Goal: Information Seeking & Learning: Learn about a topic

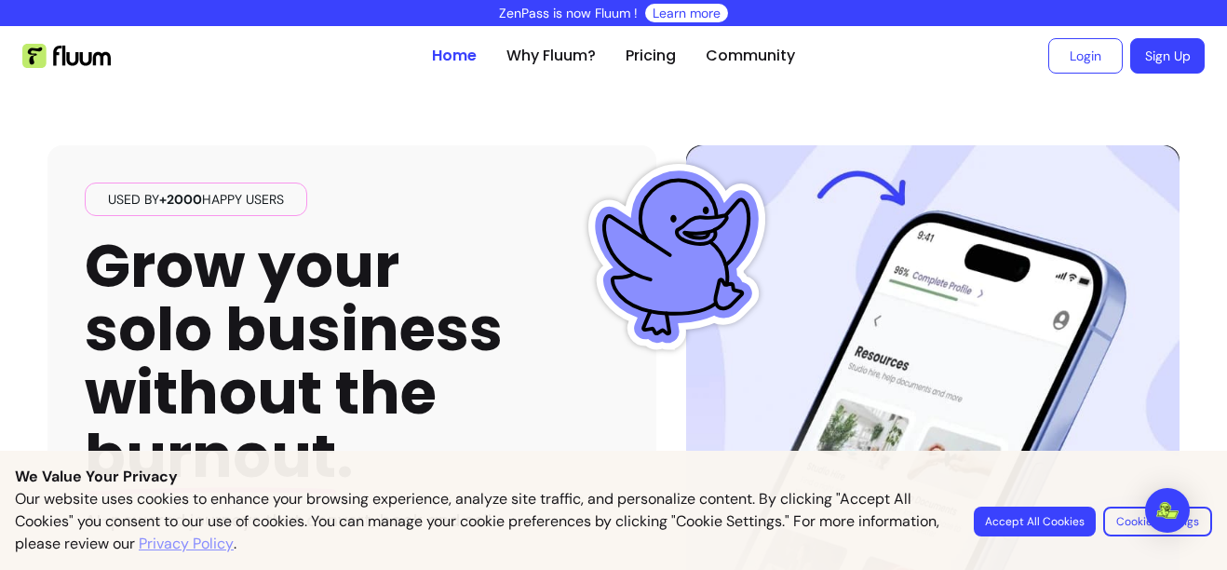
scroll to position [217, 0]
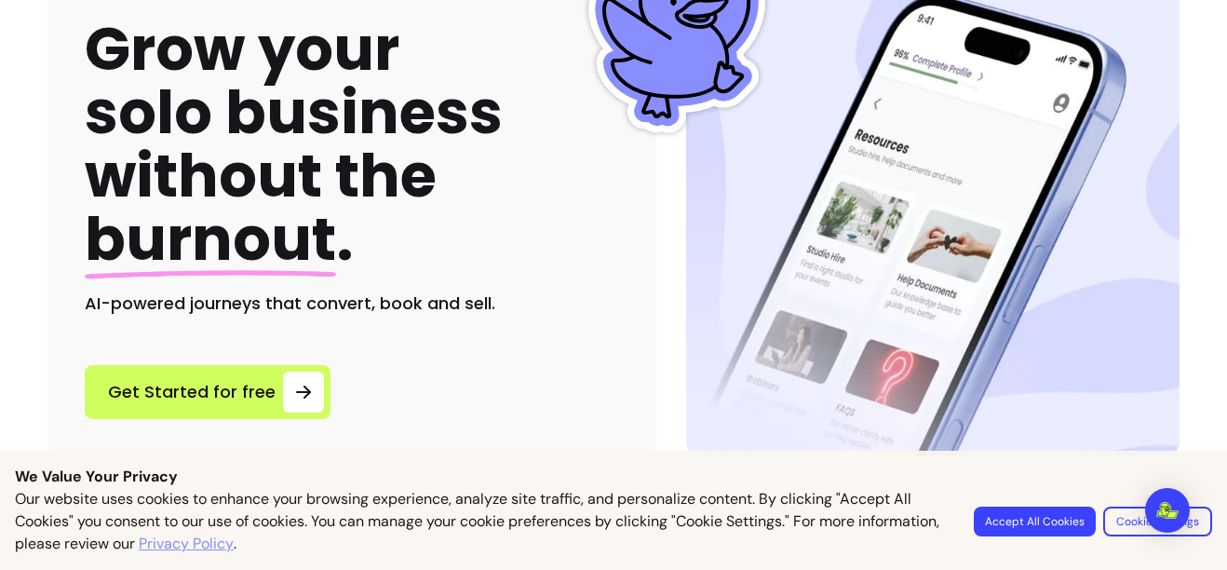
click at [987, 525] on button "Accept All Cookies" at bounding box center [1035, 522] width 122 height 30
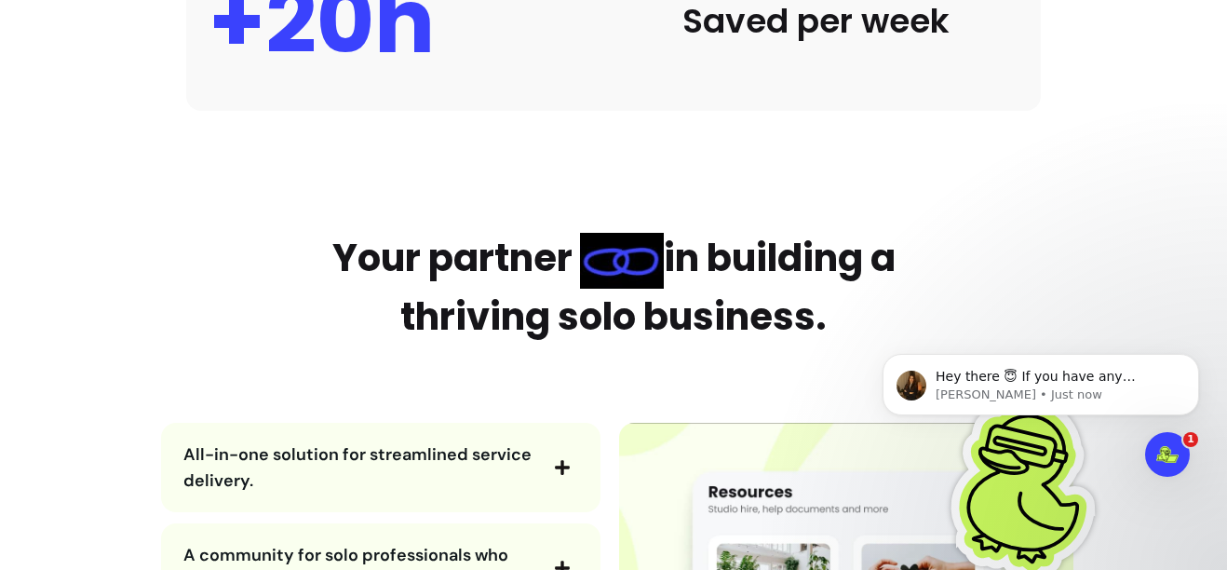
scroll to position [0, 0]
click at [1168, 451] on icon "Open Intercom Messenger" at bounding box center [1165, 452] width 31 height 31
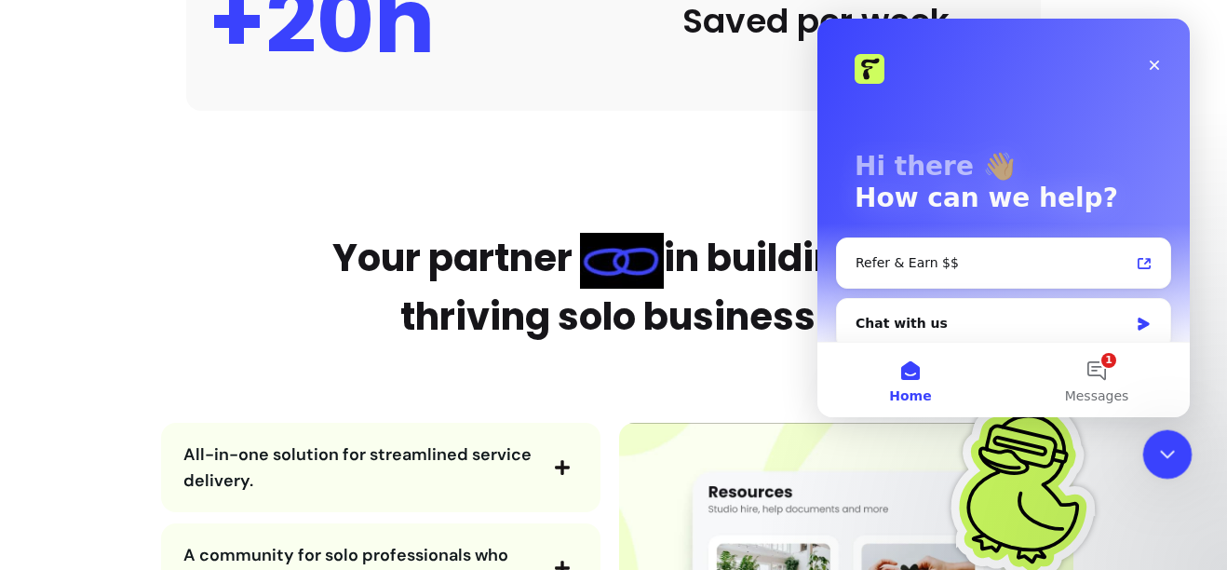
click at [1169, 450] on icon "Close Intercom Messenger" at bounding box center [1165, 451] width 13 height 7
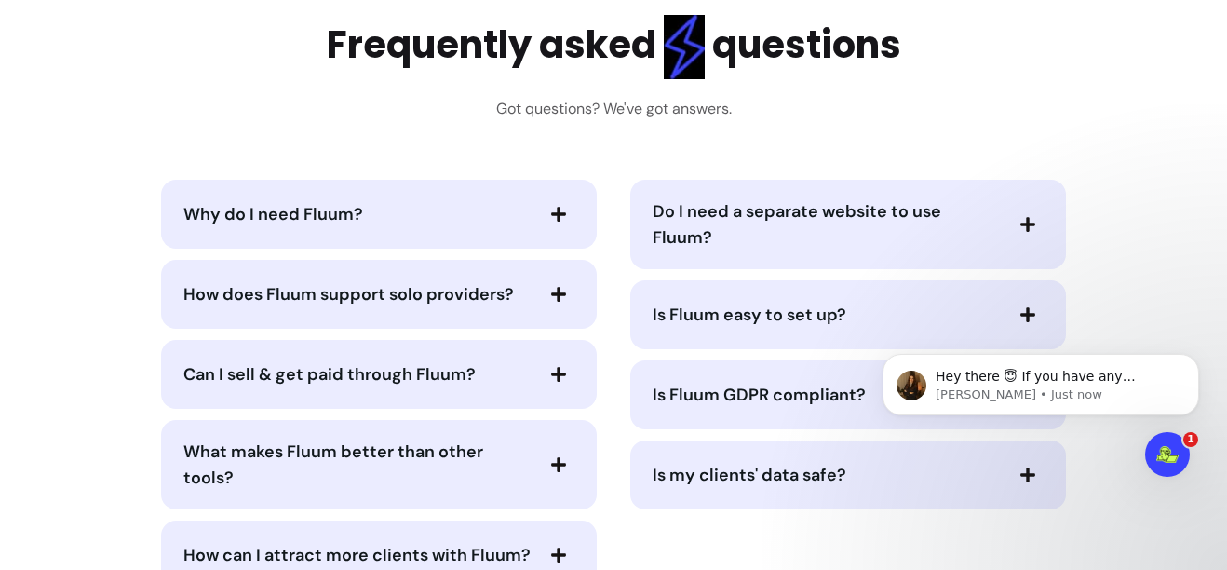
scroll to position [4129, 0]
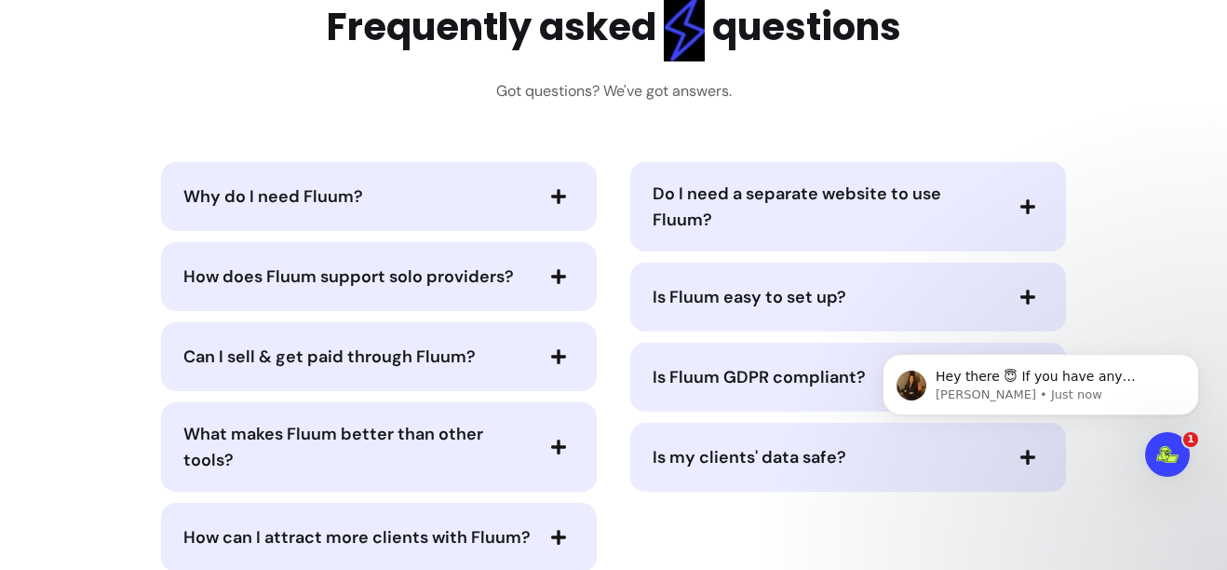
click at [265, 205] on span "Why do I need Fluum?" at bounding box center [273, 196] width 180 height 22
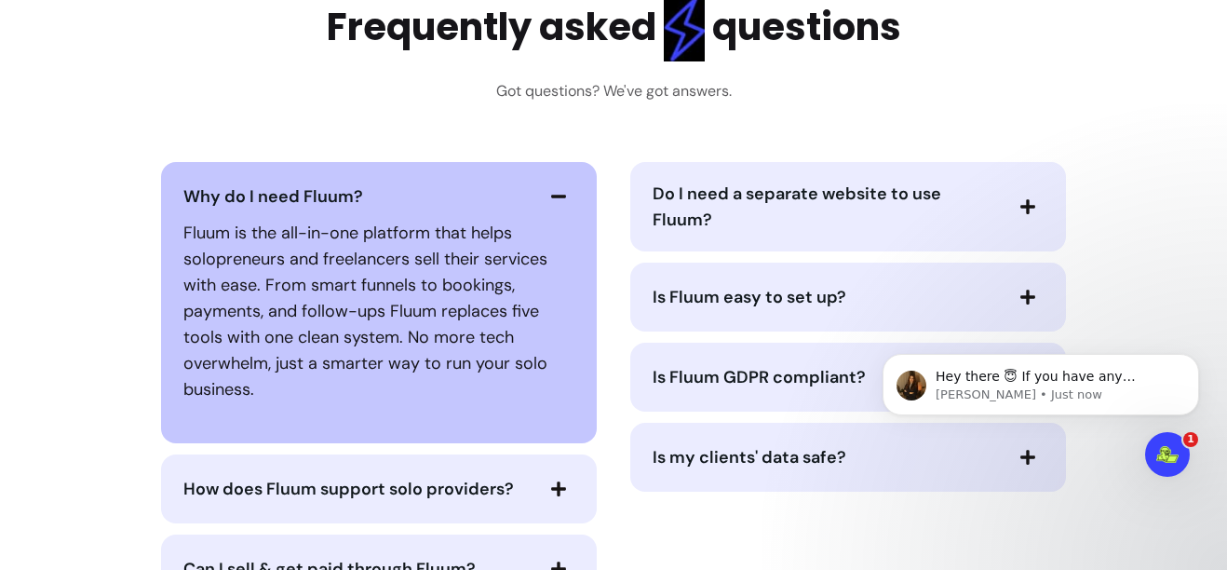
click at [551, 197] on icon "button" at bounding box center [558, 196] width 15 height 3
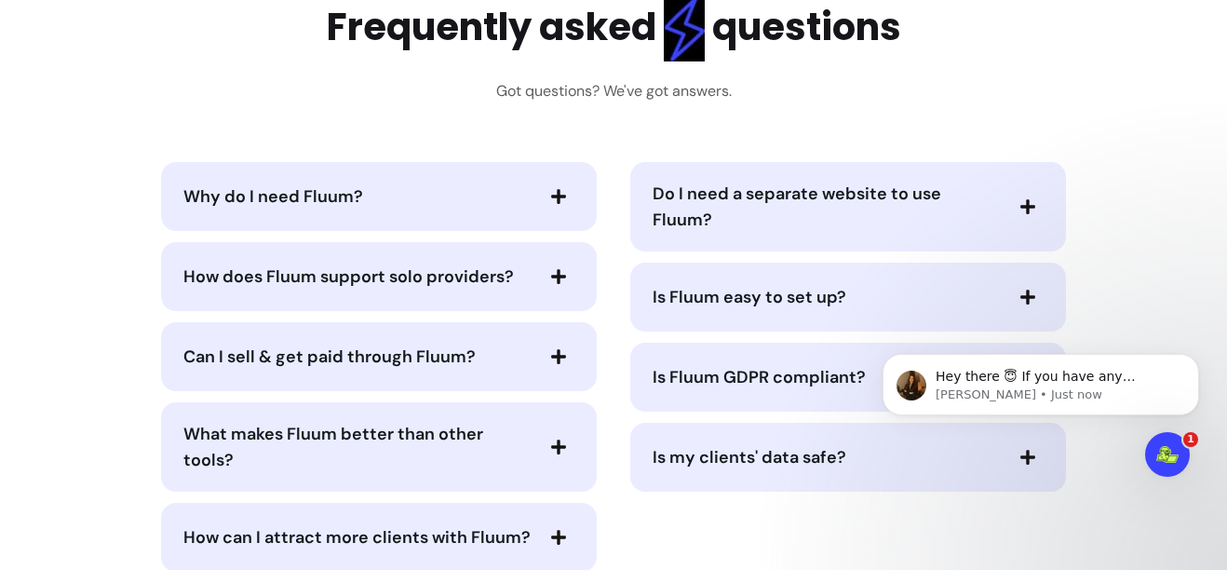
click at [805, 211] on span "Do I need a separate website to use Fluum?" at bounding box center [827, 207] width 348 height 52
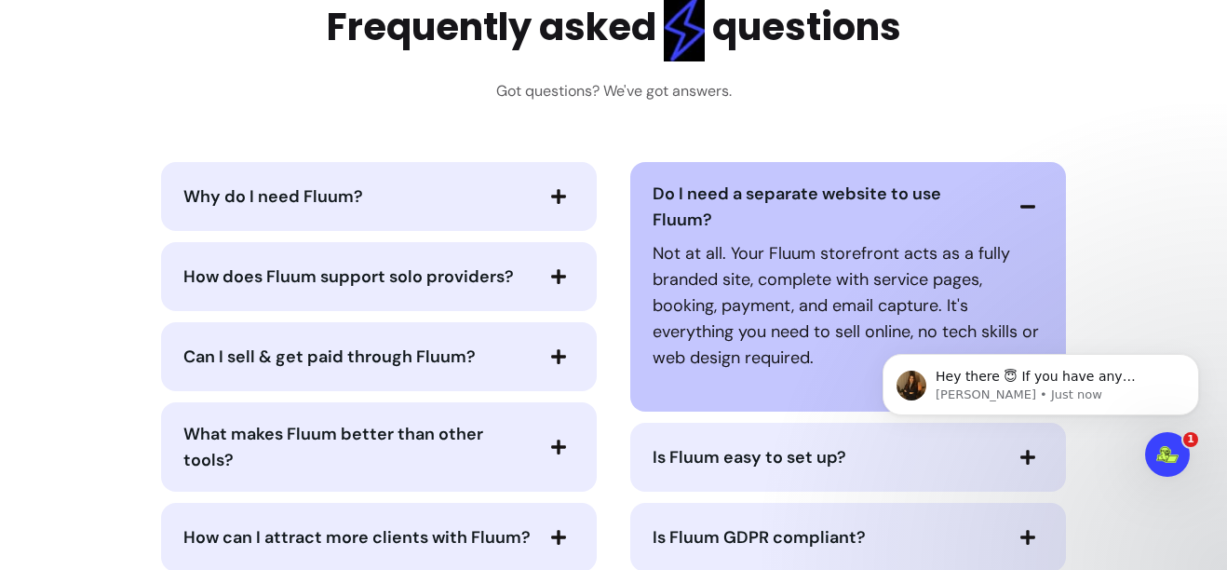
click at [761, 202] on span "Do I need a separate website to use Fluum?" at bounding box center [797, 207] width 289 height 48
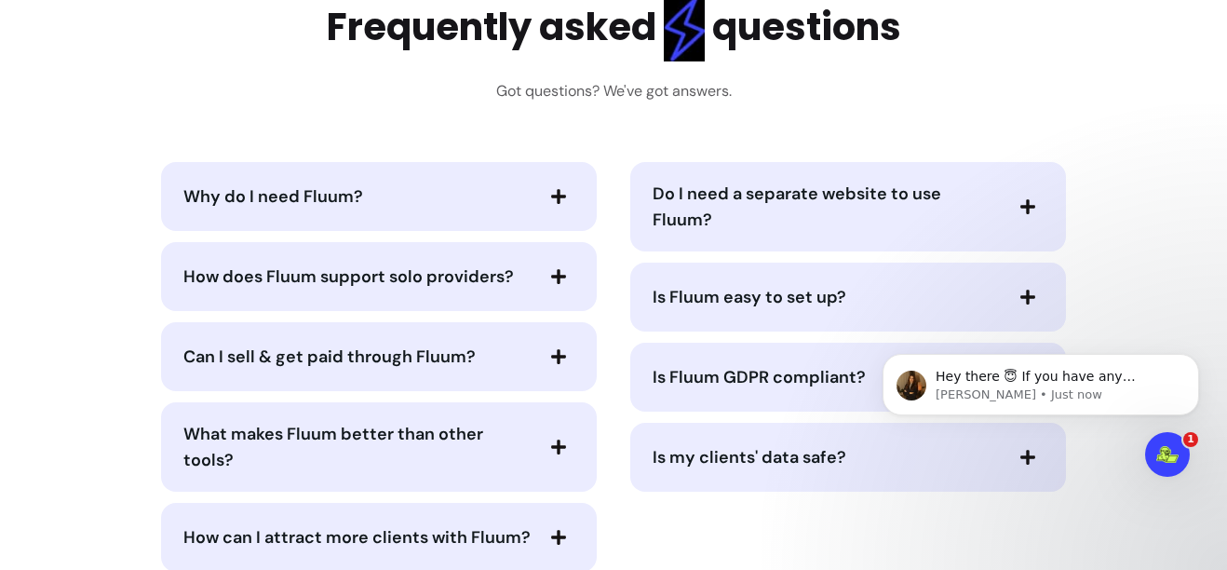
click at [271, 364] on span "Can I sell & get paid through Fluum?" at bounding box center [329, 357] width 292 height 22
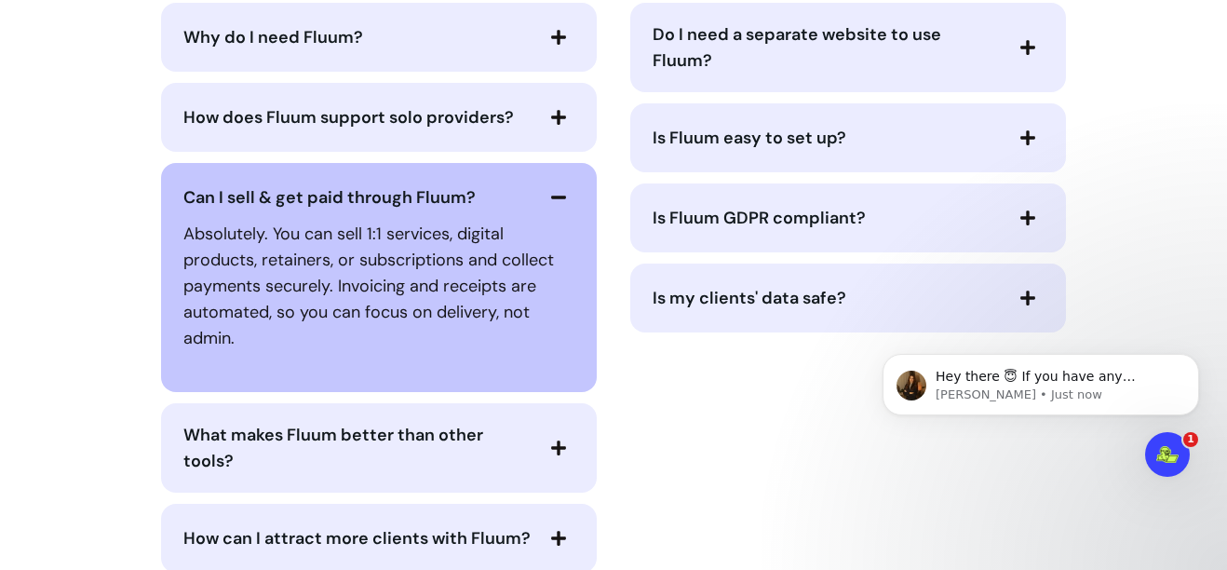
scroll to position [4346, 0]
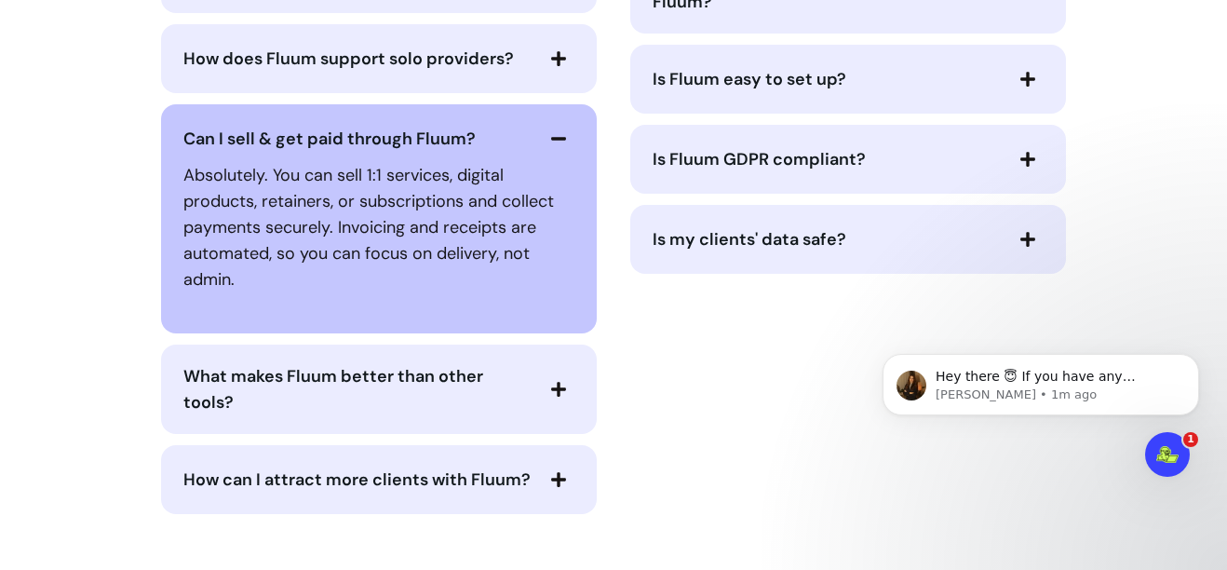
click at [270, 147] on span "Can I sell & get paid through Fluum?" at bounding box center [329, 139] width 292 height 22
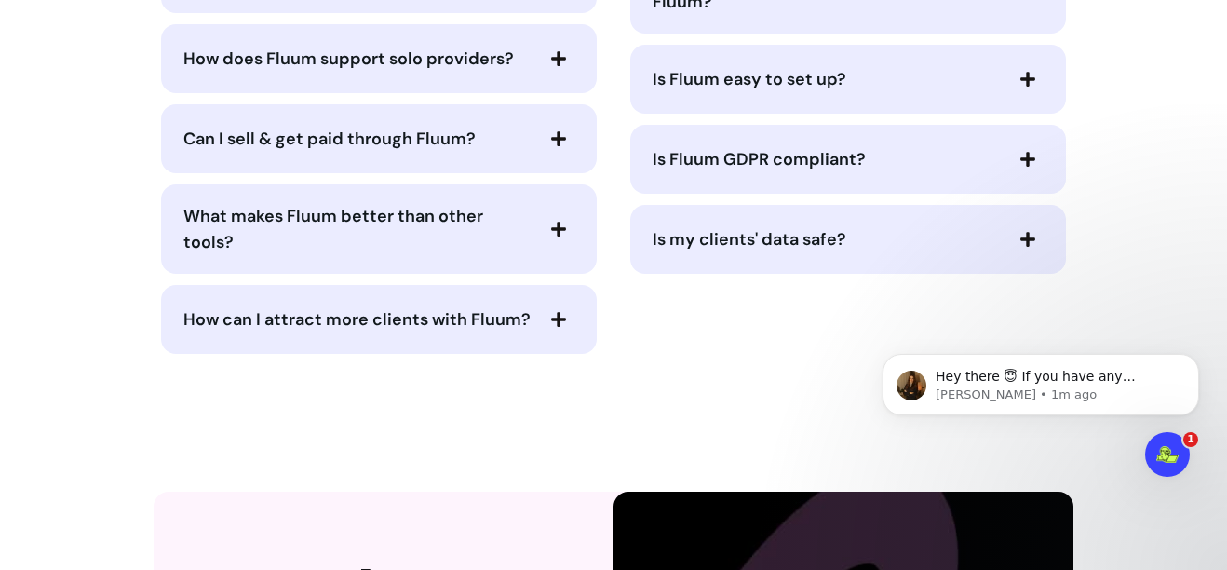
click at [302, 330] on span "How can I attract more clients with Fluum?" at bounding box center [357, 319] width 348 height 26
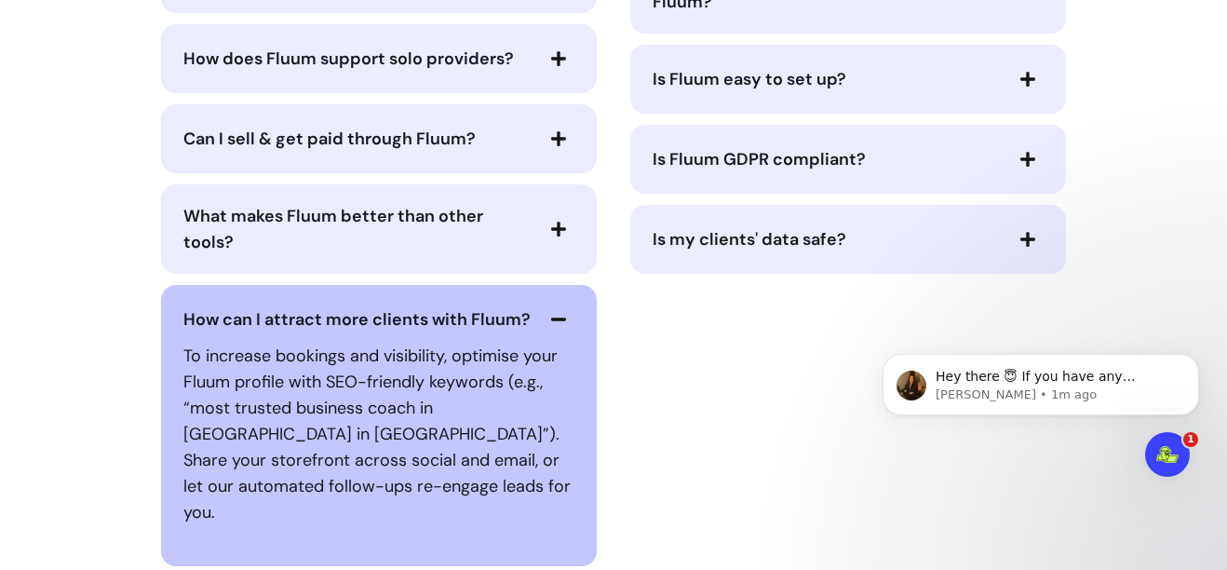
click at [302, 330] on span "How can I attract more clients with Fluum?" at bounding box center [357, 319] width 348 height 26
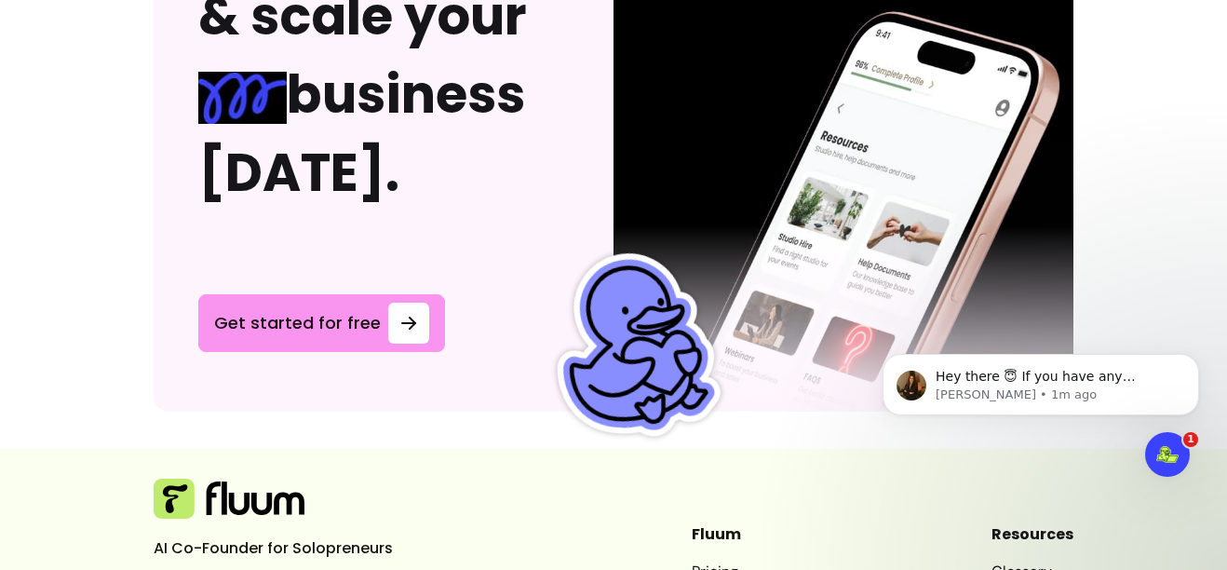
scroll to position [5215, 0]
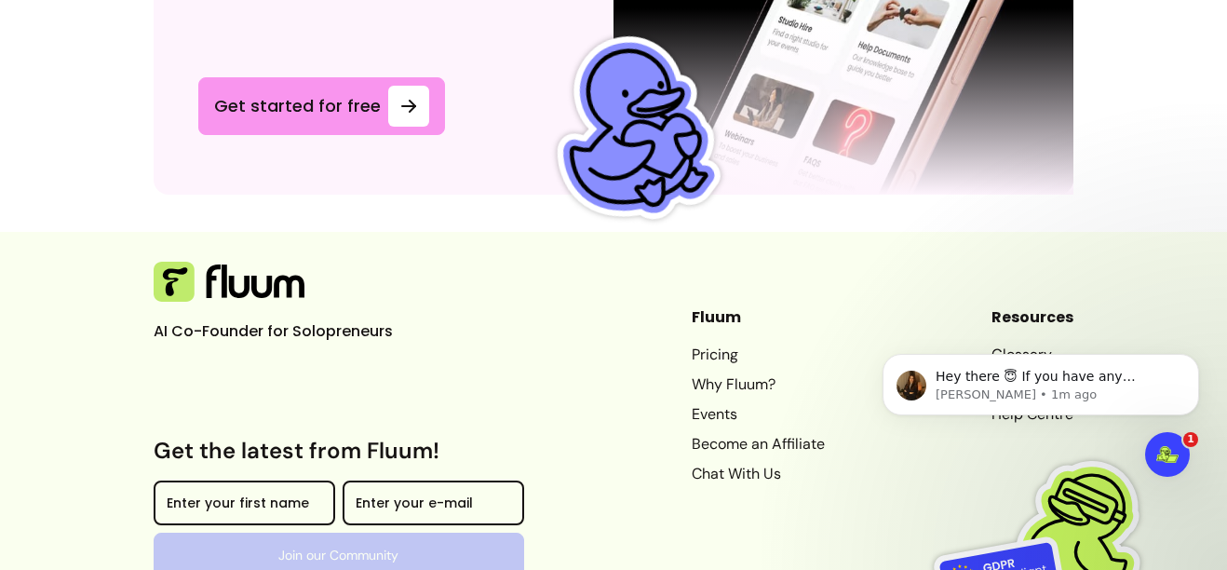
click at [697, 366] on link "Pricing" at bounding box center [758, 355] width 133 height 22
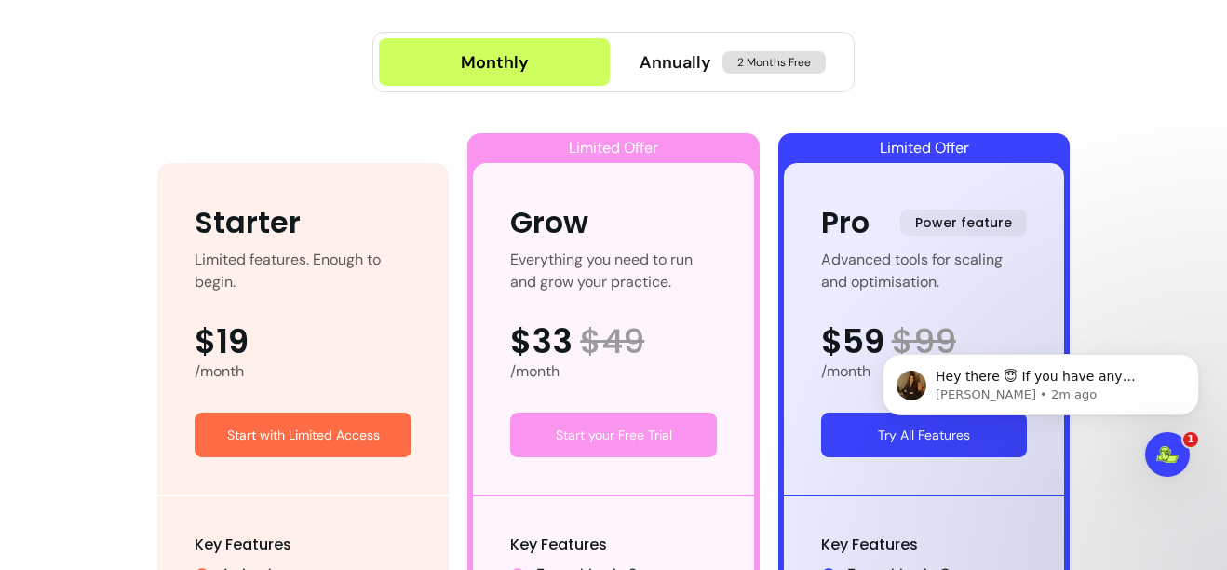
scroll to position [955, 0]
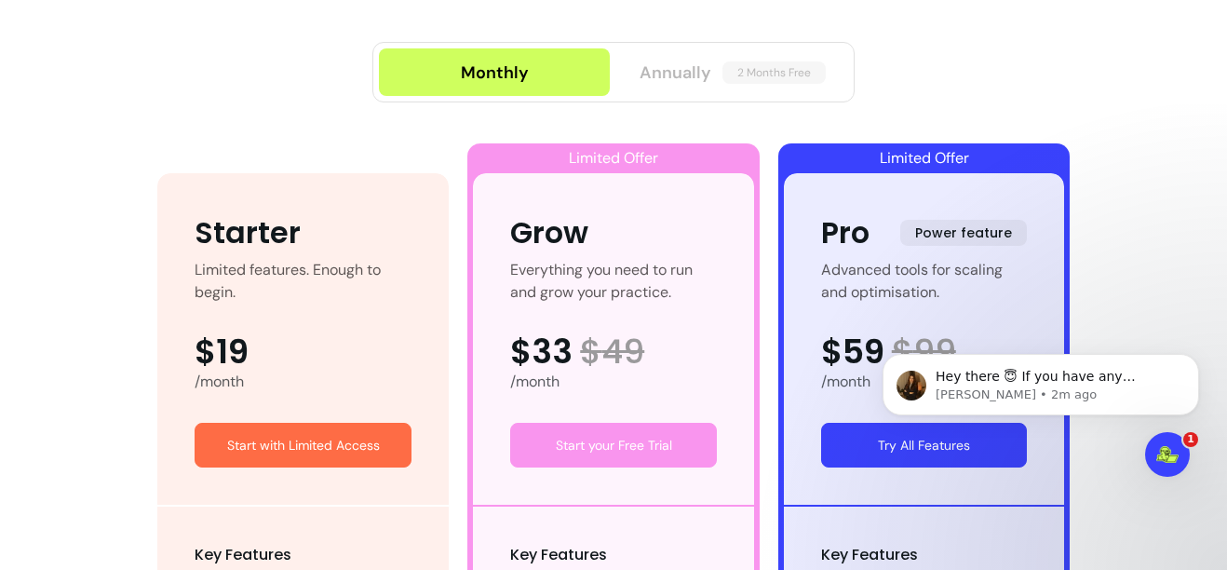
click at [631, 64] on button "Annually 2 Months Free" at bounding box center [732, 71] width 231 height 47
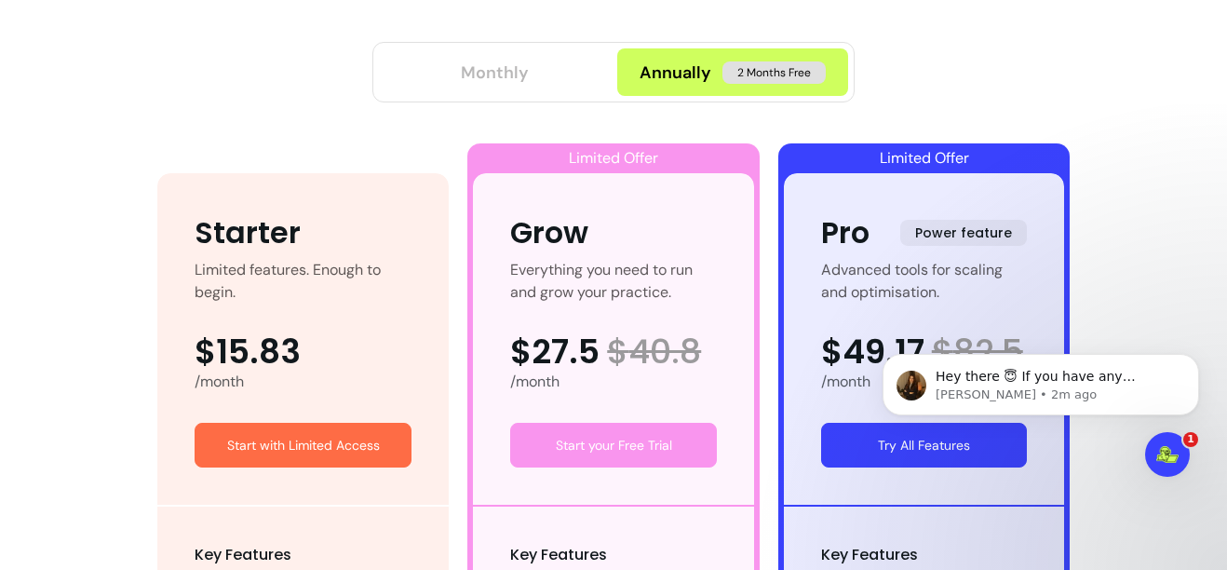
click at [494, 69] on div "Monthly" at bounding box center [495, 73] width 68 height 26
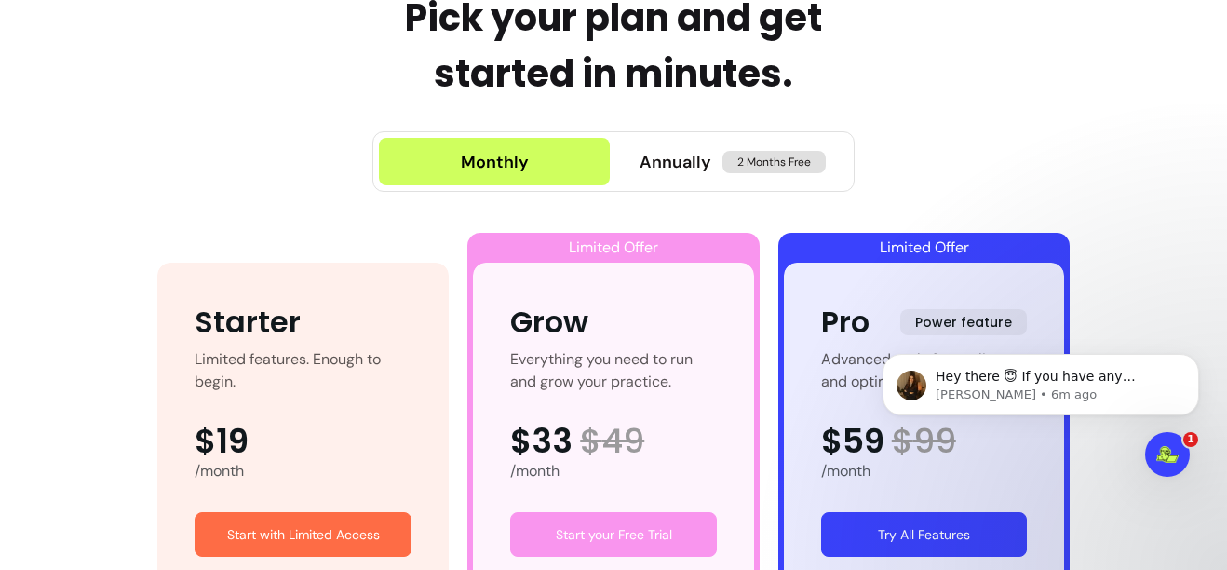
scroll to position [0, 0]
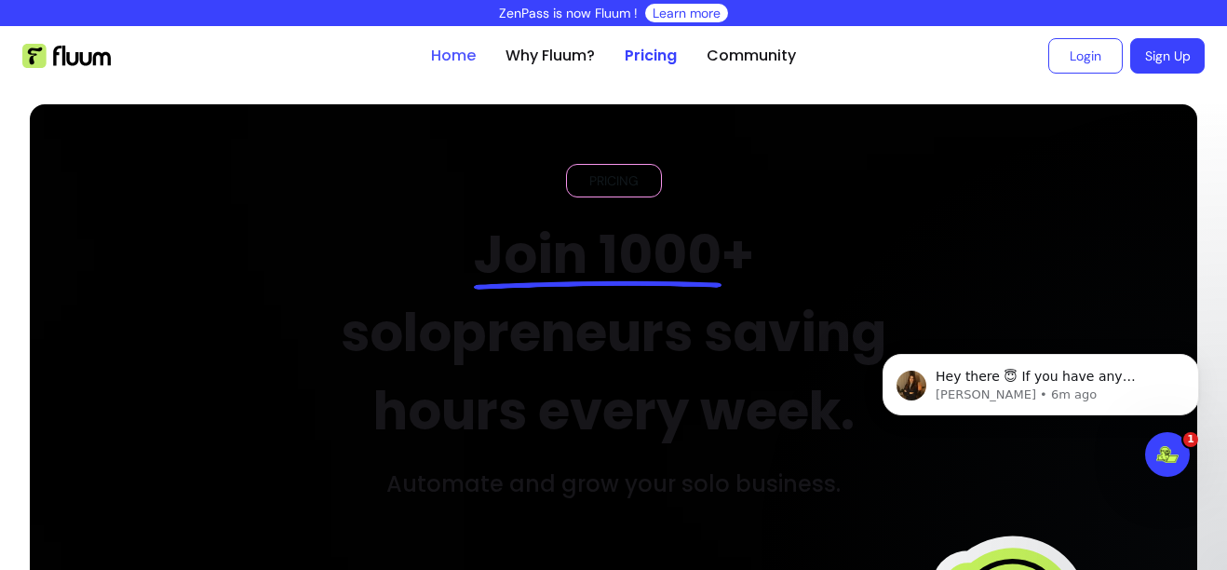
click at [431, 54] on link "Home" at bounding box center [453, 56] width 45 height 22
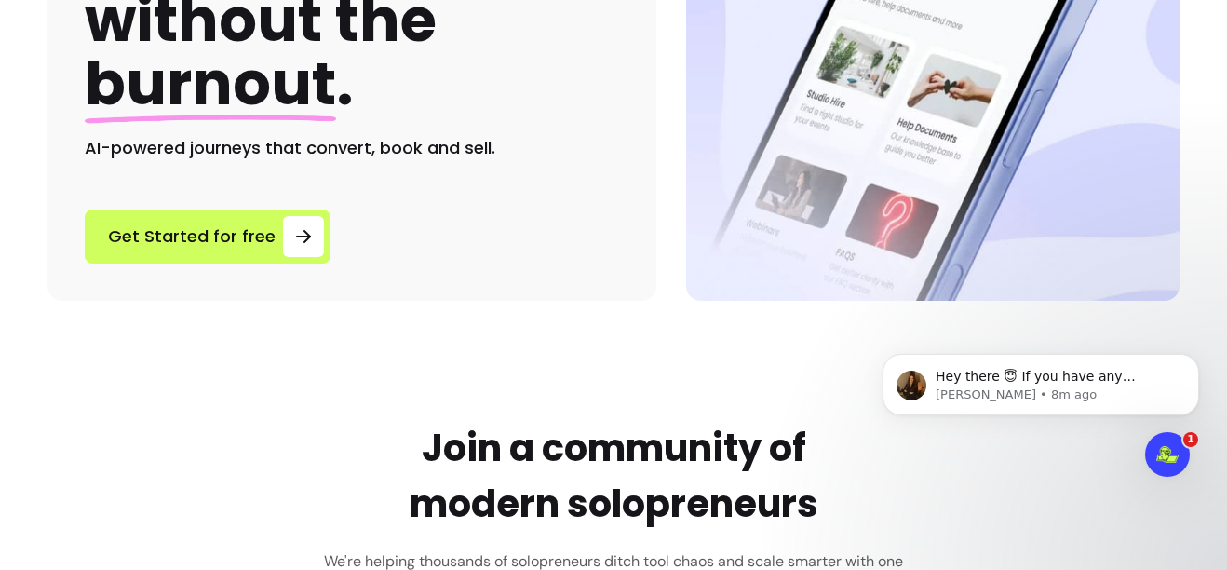
scroll to position [435, 0]
